Goal: Check status

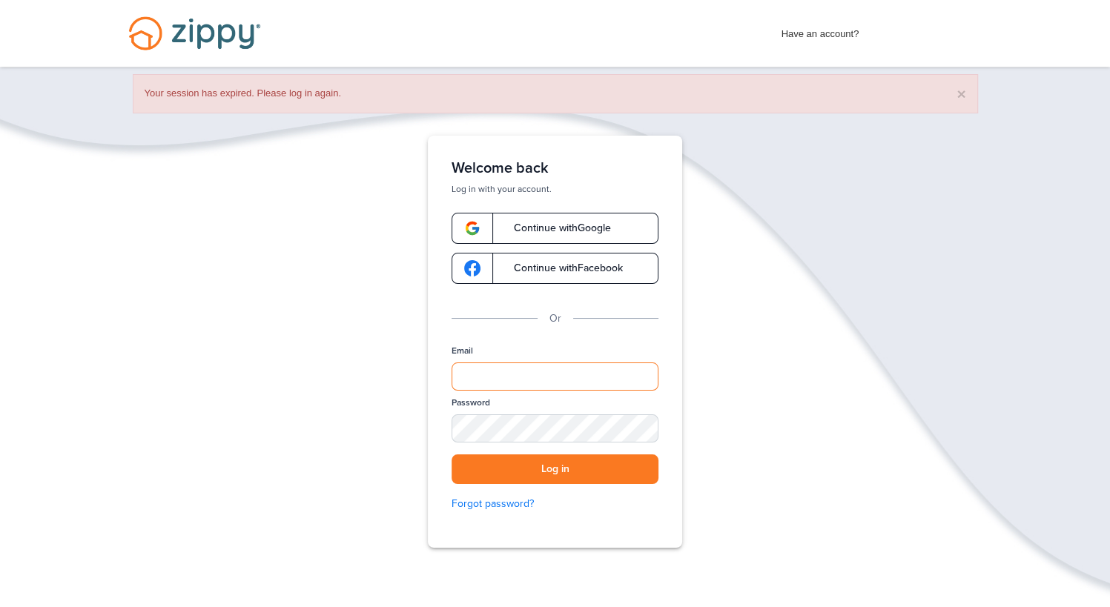
click at [504, 384] on input "Email" at bounding box center [555, 377] width 207 height 28
type input "**********"
click at [452, 455] on button "Log in" at bounding box center [555, 470] width 207 height 30
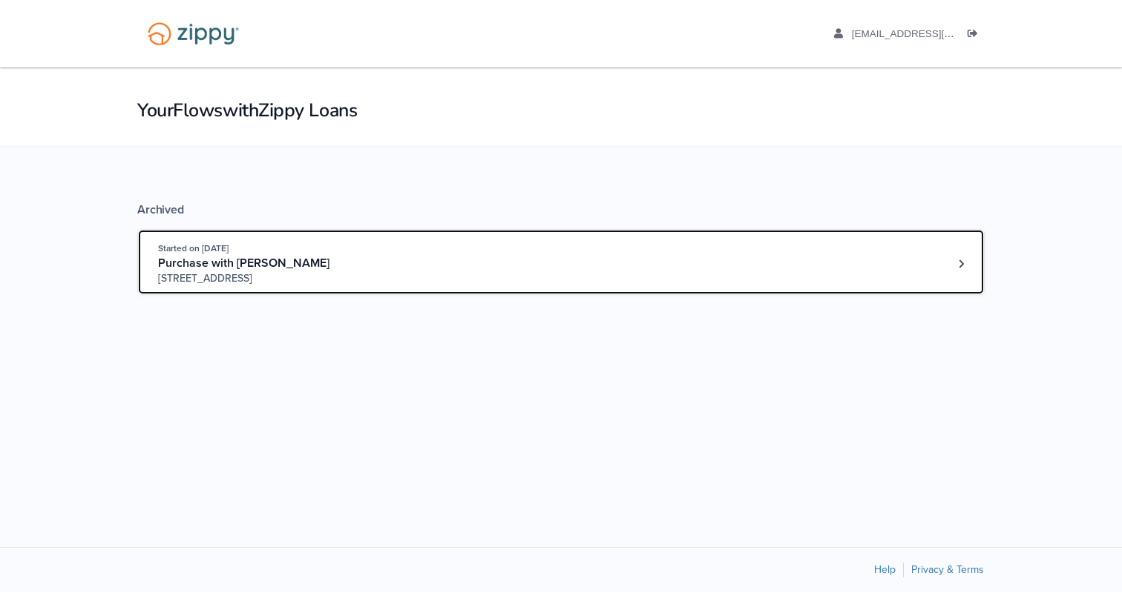
click at [524, 283] on div "Started on [DATE] Purchase with [PERSON_NAME] [STREET_ADDRESS]" at bounding box center [553, 263] width 791 height 45
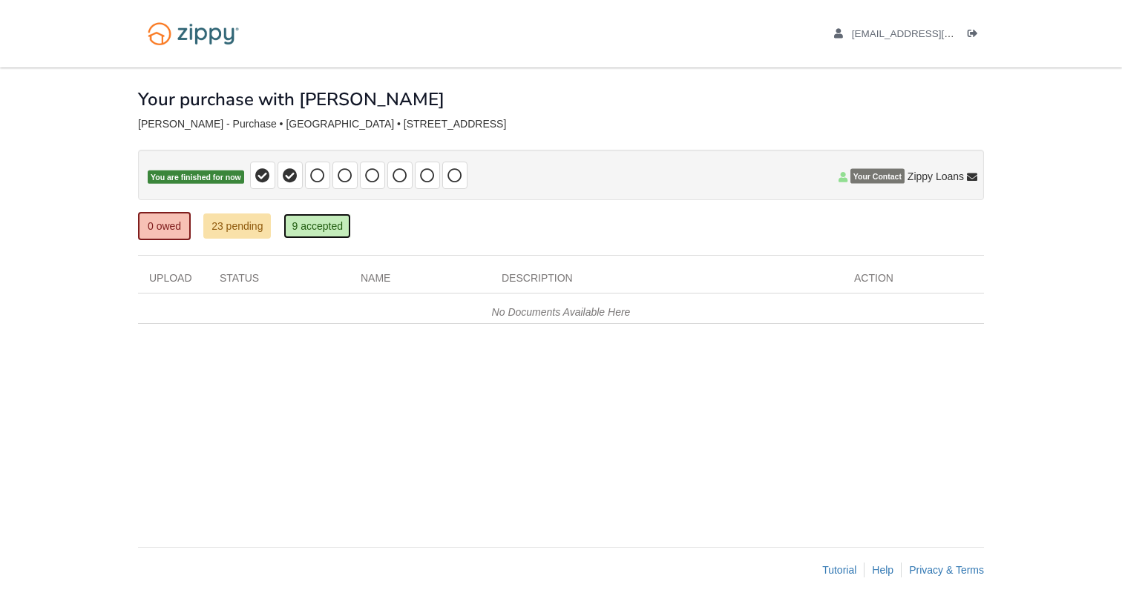
click at [320, 225] on link "9 accepted" at bounding box center [316, 226] width 67 height 25
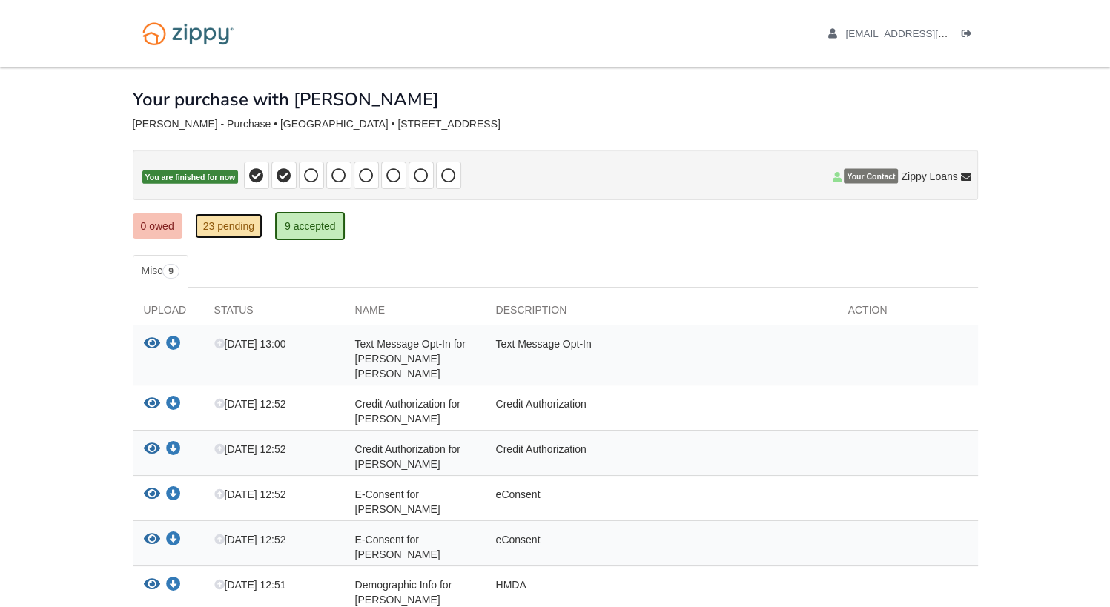
click at [236, 229] on link "23 pending" at bounding box center [228, 226] width 67 height 25
